Goal: Information Seeking & Learning: Learn about a topic

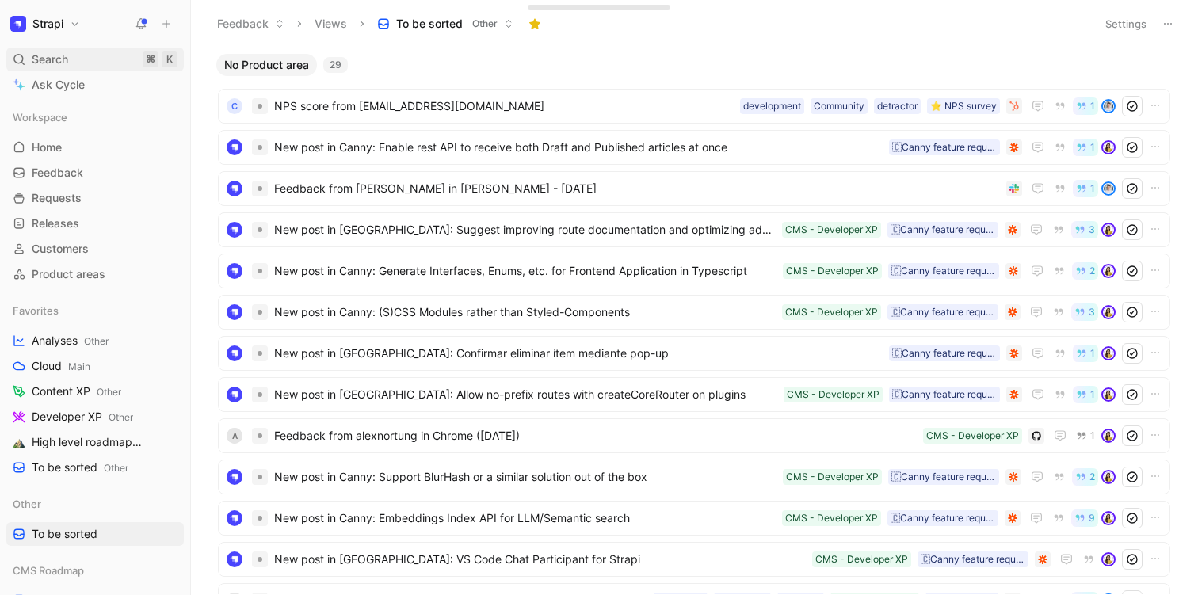
click at [94, 65] on div "Search ⌘ K" at bounding box center [94, 60] width 177 height 24
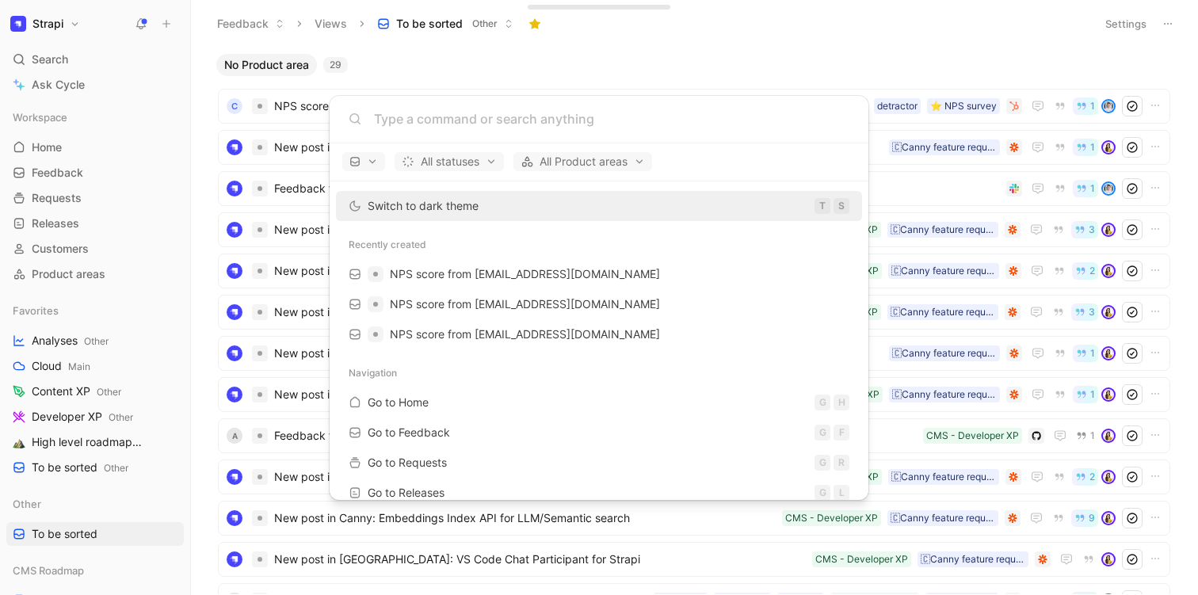
click at [392, 47] on body "Strapi Search ⌘ K Ask Cycle Workspace Home G then H Feedback G then F Requests …" at bounding box center [599, 297] width 1198 height 595
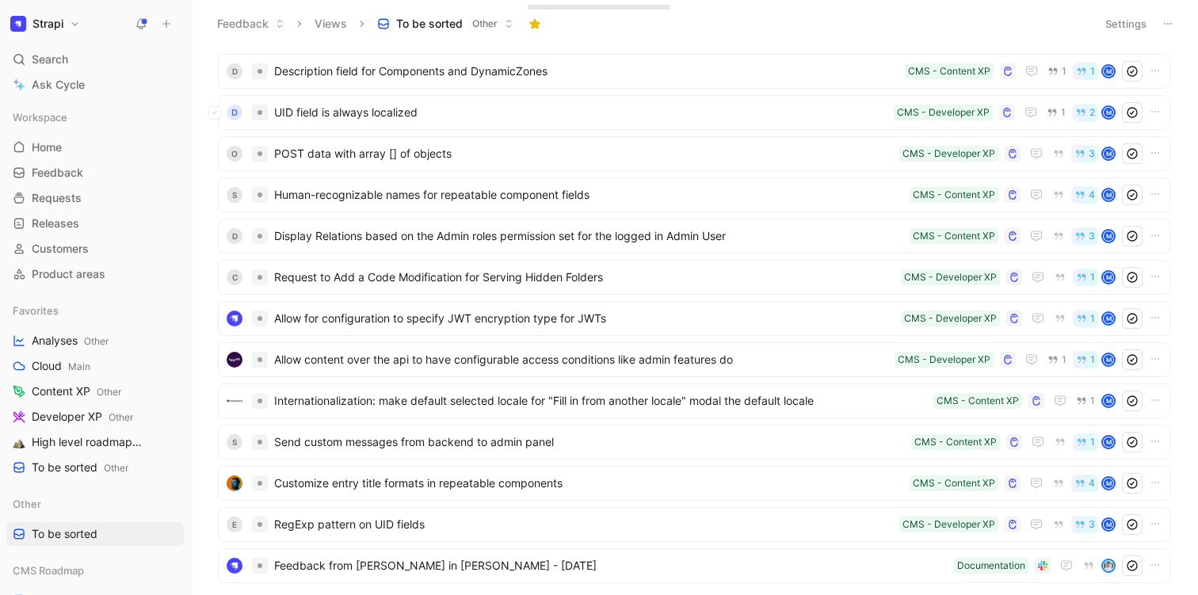
scroll to position [758, 0]
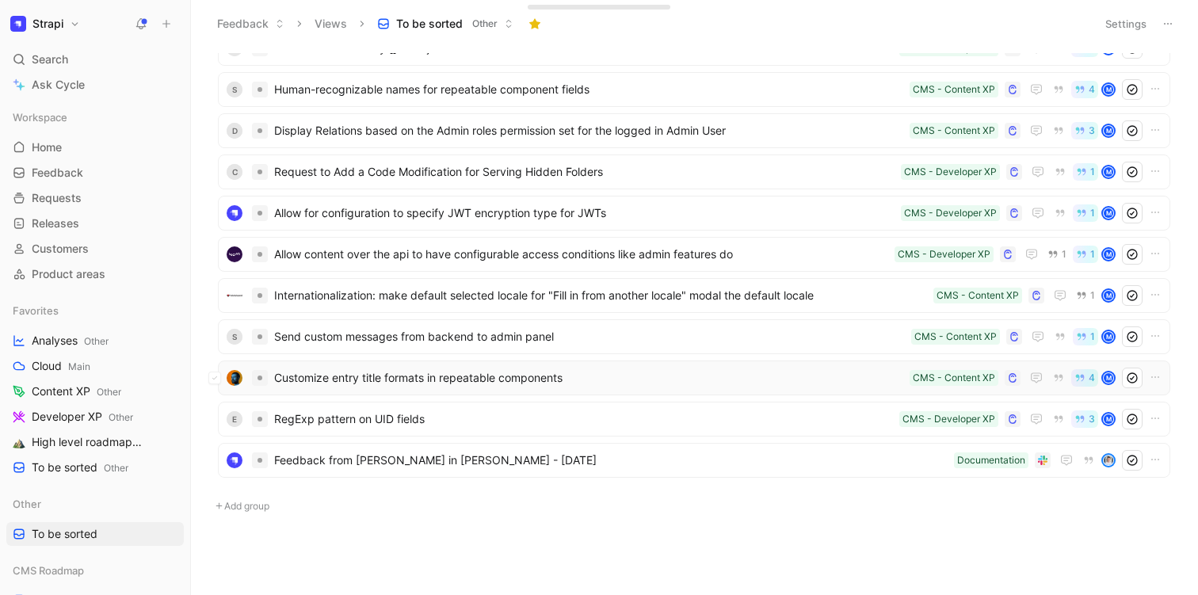
click at [463, 387] on div "Customize entry title formats in repeatable components CMS - Content XP 4 M" at bounding box center [693, 378] width 941 height 21
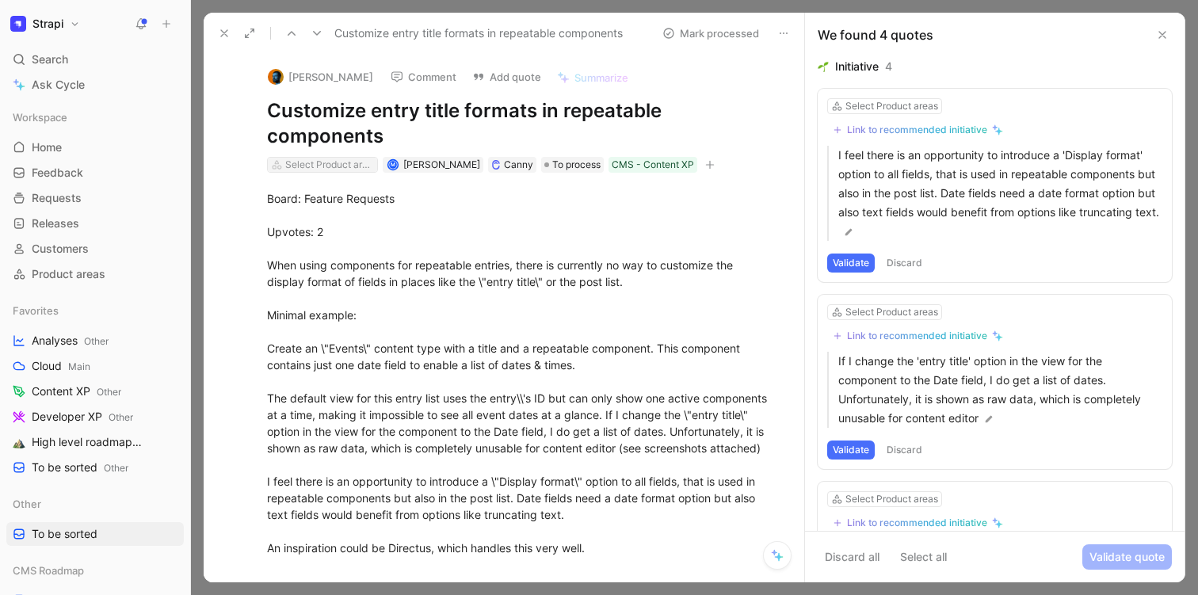
click at [335, 161] on div "Select Product areas" at bounding box center [329, 165] width 89 height 16
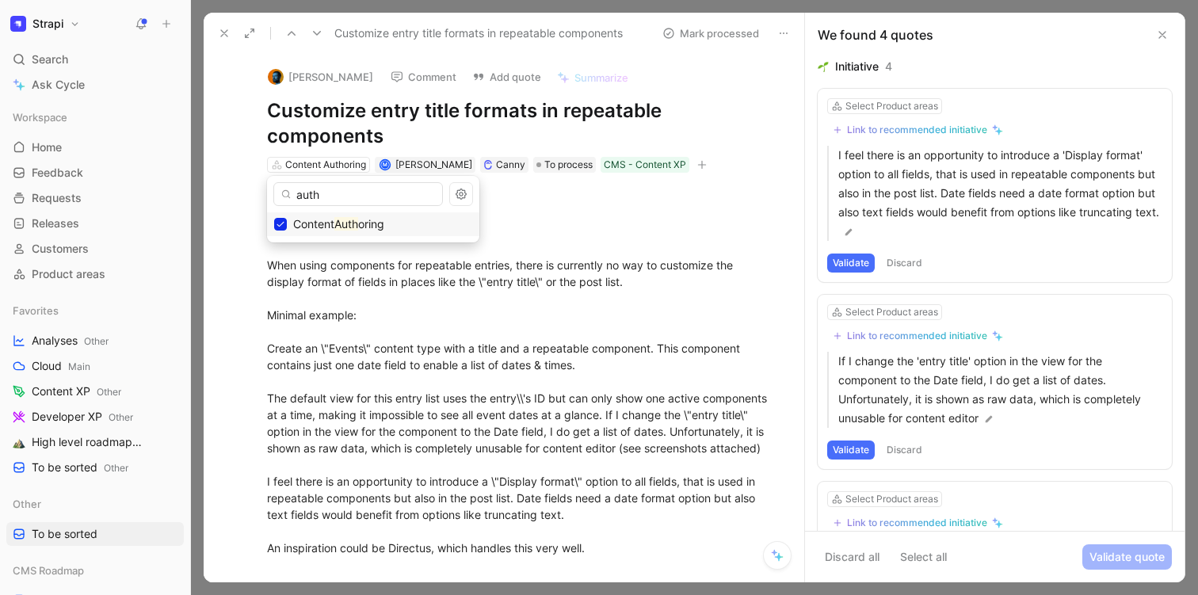
type input "auth"
click at [225, 33] on icon at bounding box center [224, 33] width 13 height 13
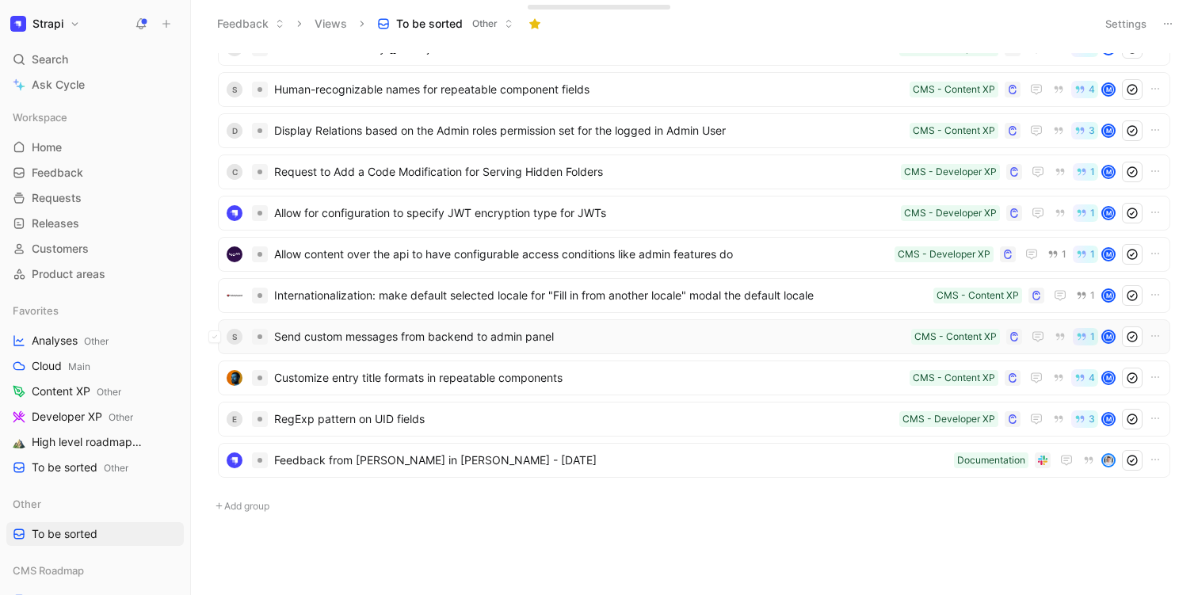
click at [389, 333] on span "Send custom messages from backend to admin panel" at bounding box center [589, 336] width 630 height 19
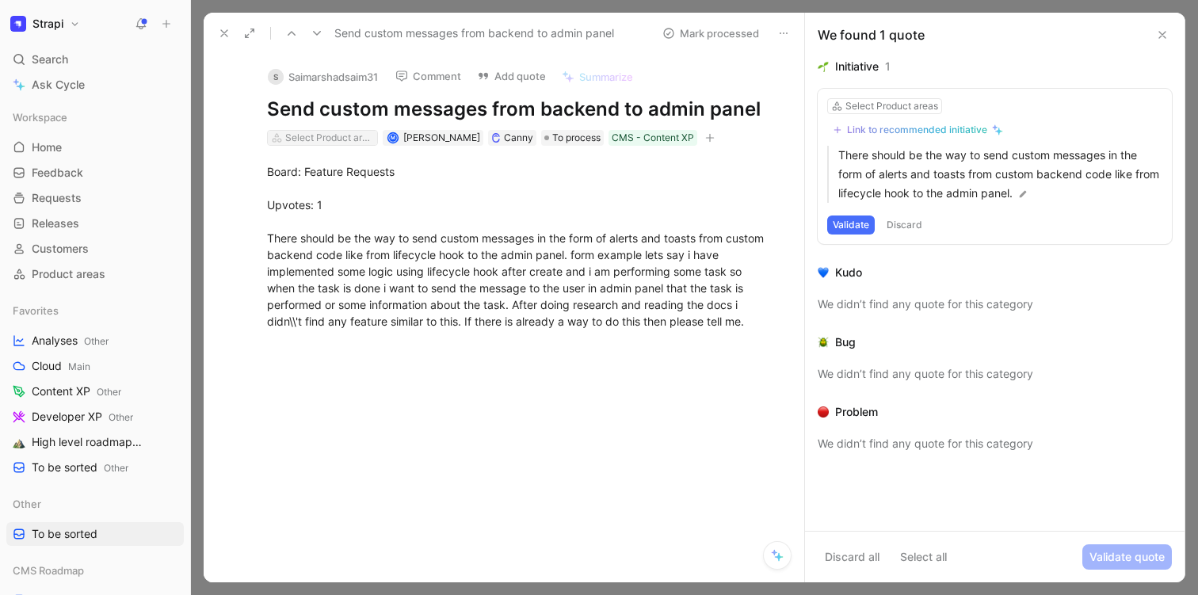
click at [341, 135] on div "Select Product areas" at bounding box center [329, 138] width 89 height 16
type input "n"
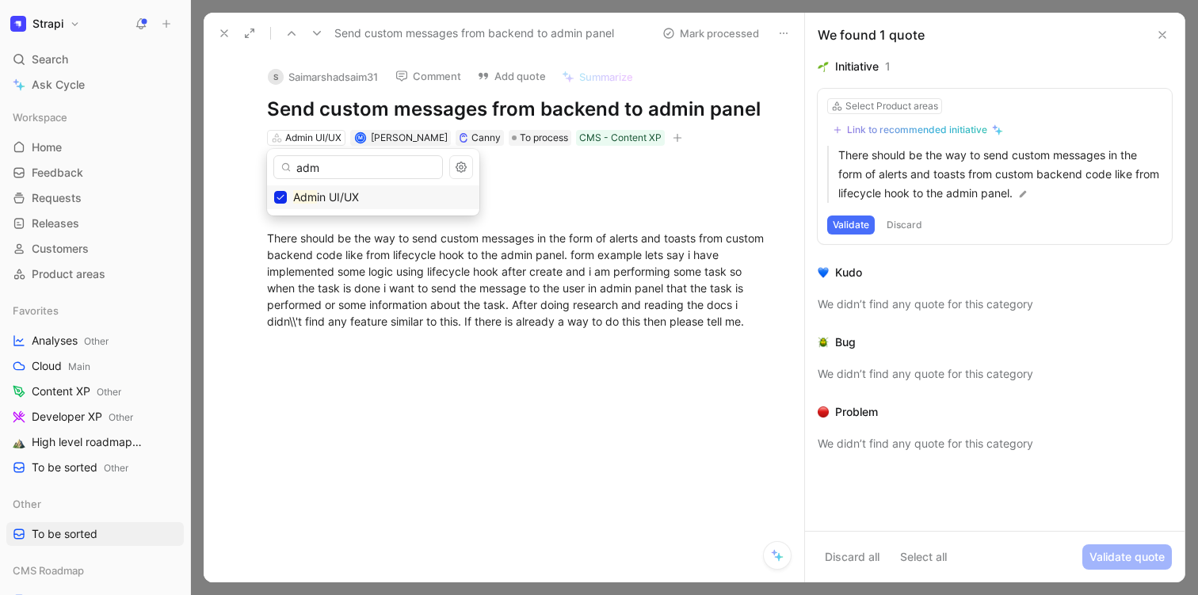
type input "adm"
click at [221, 32] on icon at bounding box center [224, 33] width 13 height 13
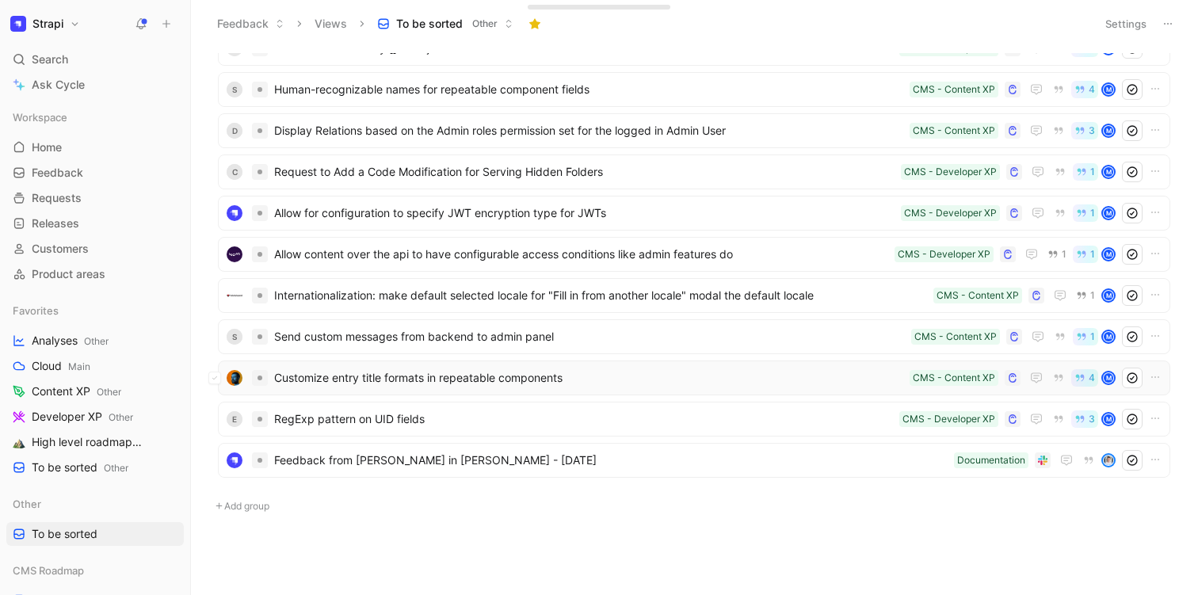
click at [394, 379] on span "Customize entry title formats in repeatable components" at bounding box center [588, 377] width 629 height 19
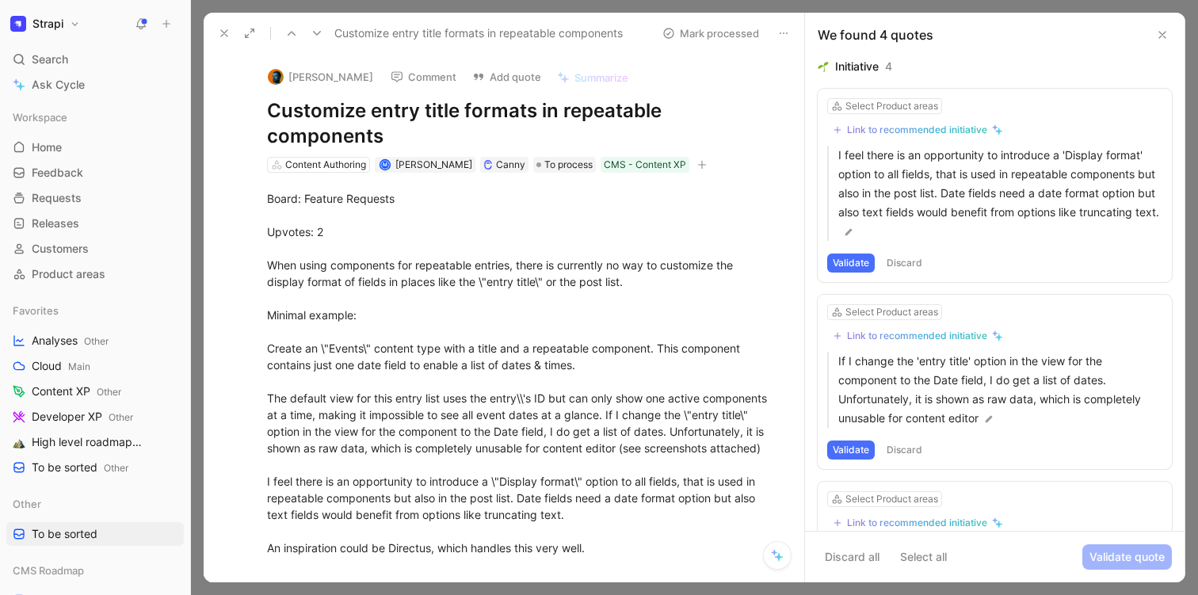
click at [222, 37] on icon at bounding box center [224, 33] width 13 height 13
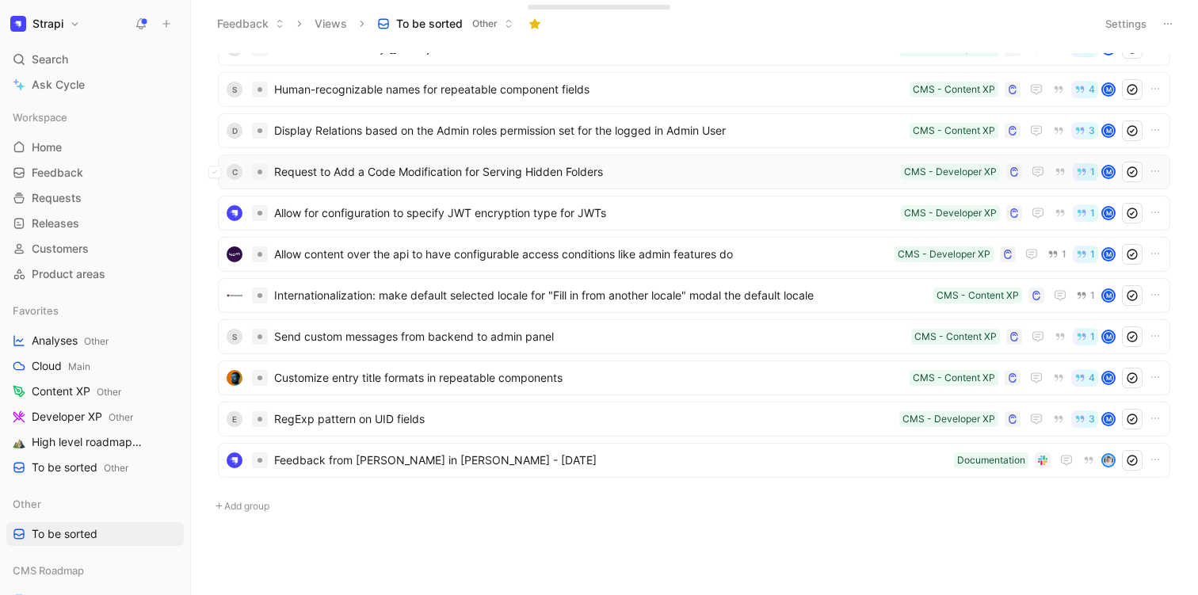
click at [322, 165] on span "Request to Add a Code Modification for Serving Hidden Folders" at bounding box center [584, 171] width 620 height 19
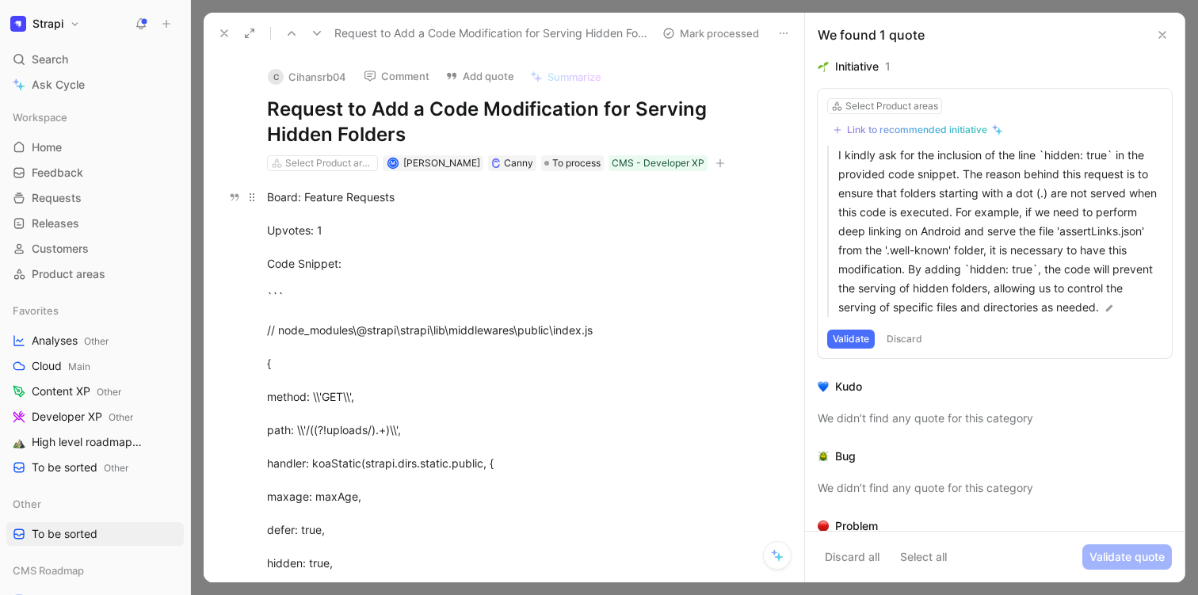
click at [450, 313] on div "Board: Feature Requests Upvotes: 1 Code Snippet: ``` // node_modules\@strapi\st…" at bounding box center [520, 513] width 507 height 649
click at [318, 163] on div "Select Product areas" at bounding box center [329, 163] width 89 height 16
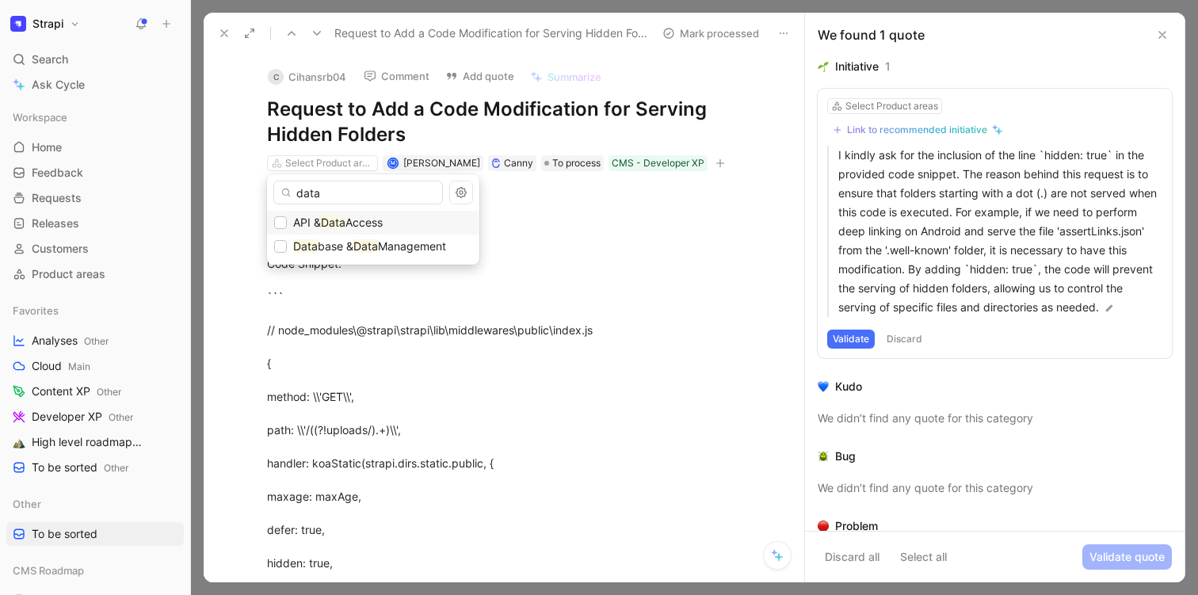
type input "data"
click at [341, 219] on mark "Data" at bounding box center [333, 221] width 25 height 13
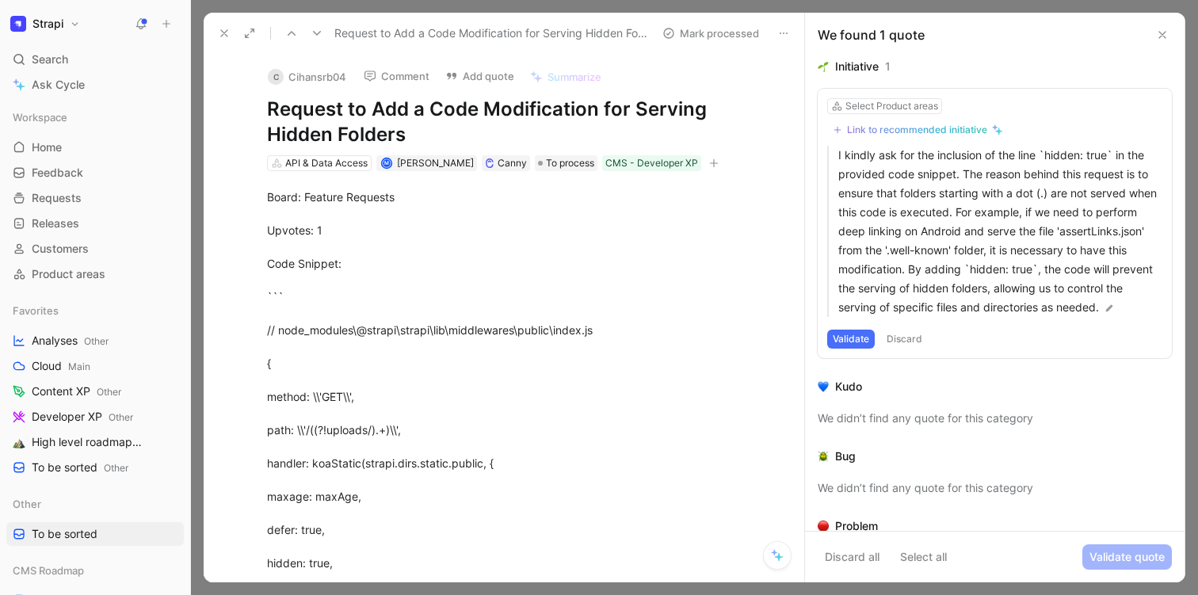
click at [223, 36] on icon at bounding box center [224, 33] width 13 height 13
